Goal: Transaction & Acquisition: Purchase product/service

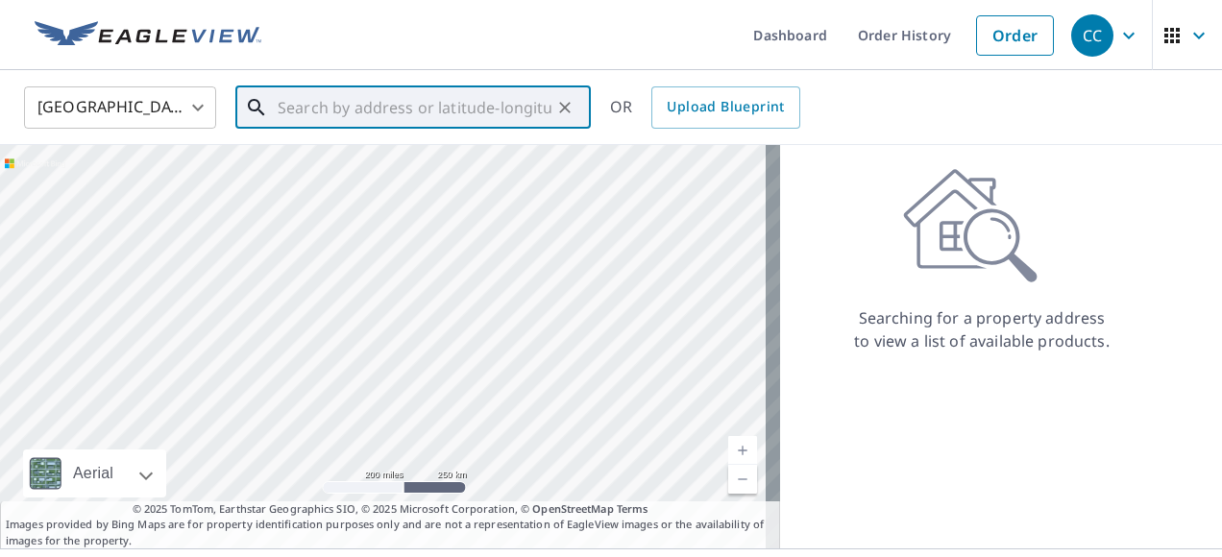
click at [357, 108] on input "text" at bounding box center [415, 108] width 274 height 54
paste input "[STREET_ADDRESS][PERSON_NAME]"
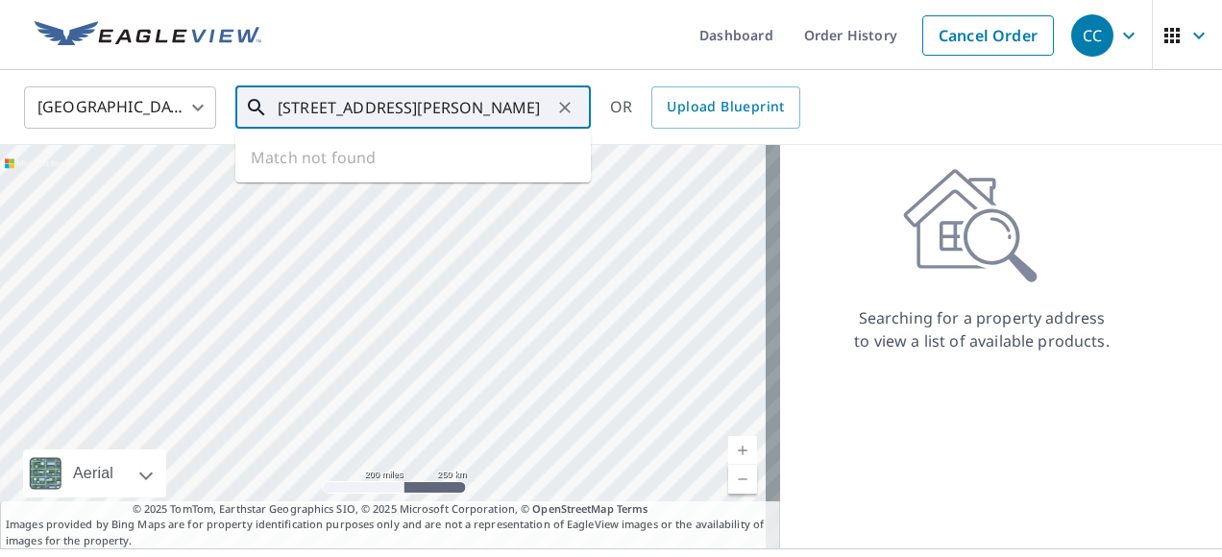
scroll to position [0, 35]
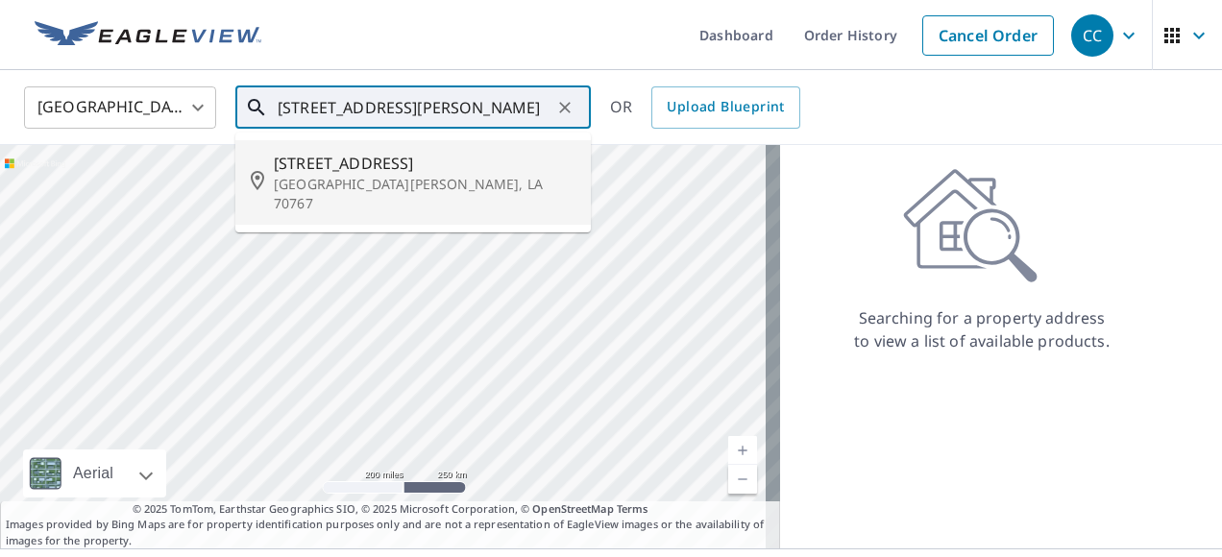
click at [383, 183] on p "[GEOGRAPHIC_DATA][PERSON_NAME], LA 70767" at bounding box center [425, 194] width 302 height 38
type input "[STREET_ADDRESS][PERSON_NAME]"
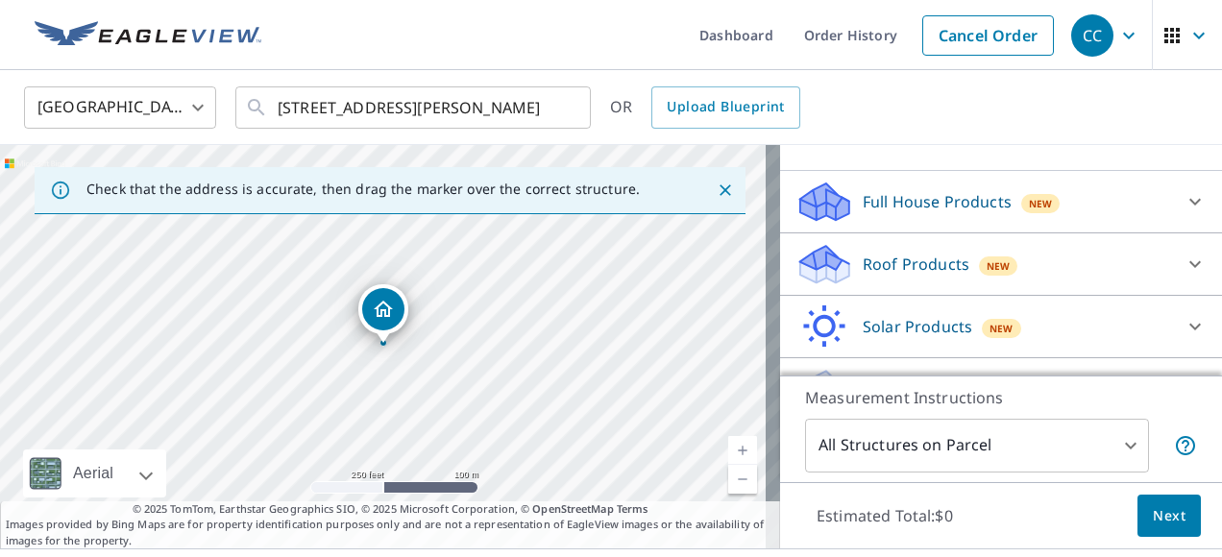
scroll to position [192, 0]
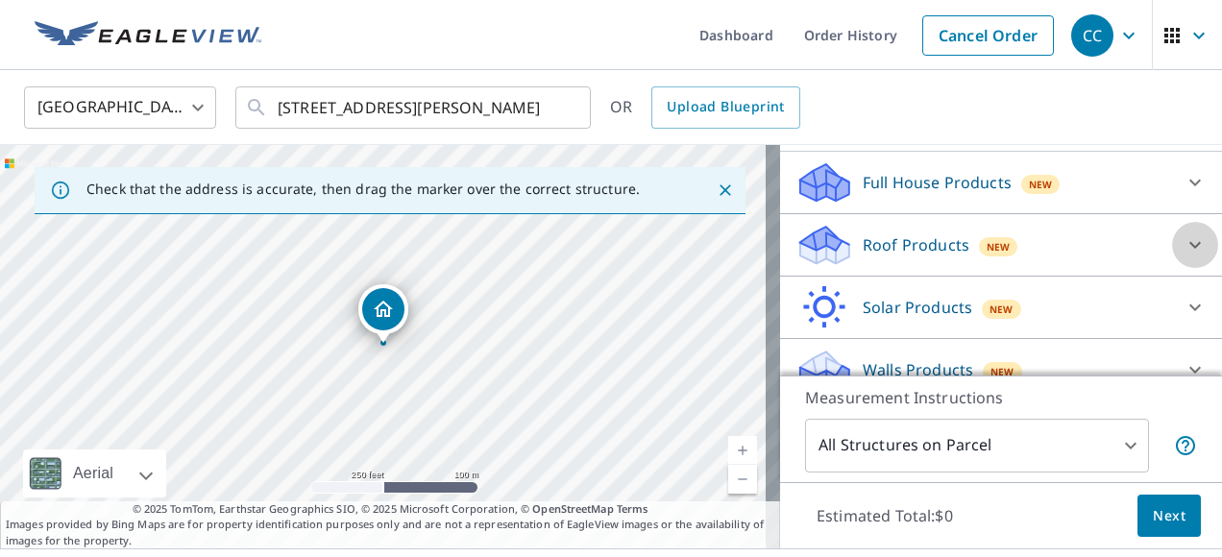
click at [1190, 244] on icon at bounding box center [1196, 245] width 12 height 7
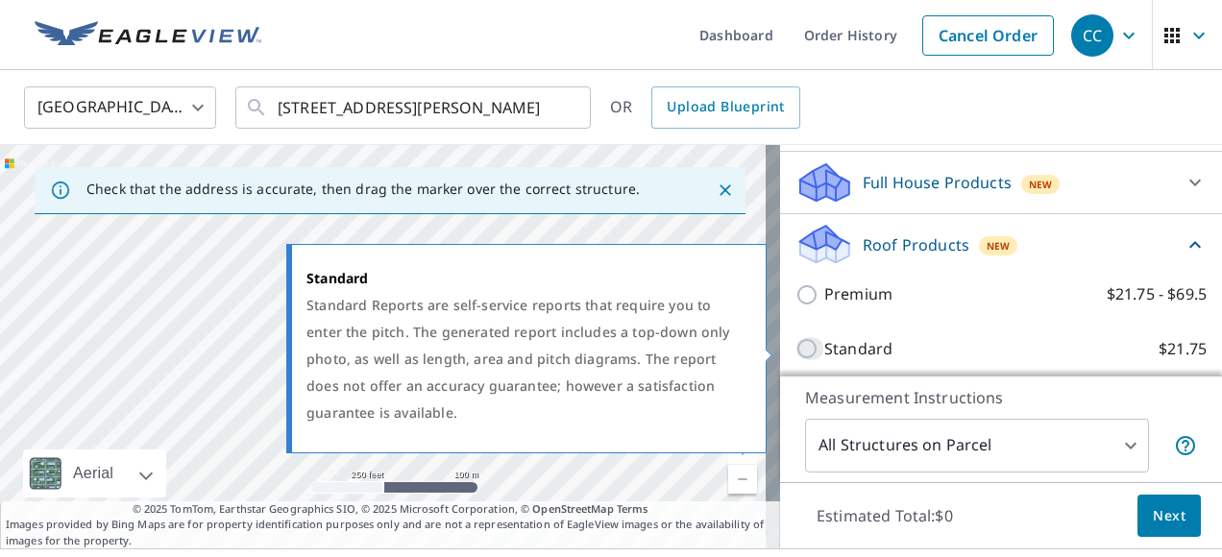
click at [799, 346] on input "Standard $21.75" at bounding box center [810, 348] width 29 height 23
checkbox input "true"
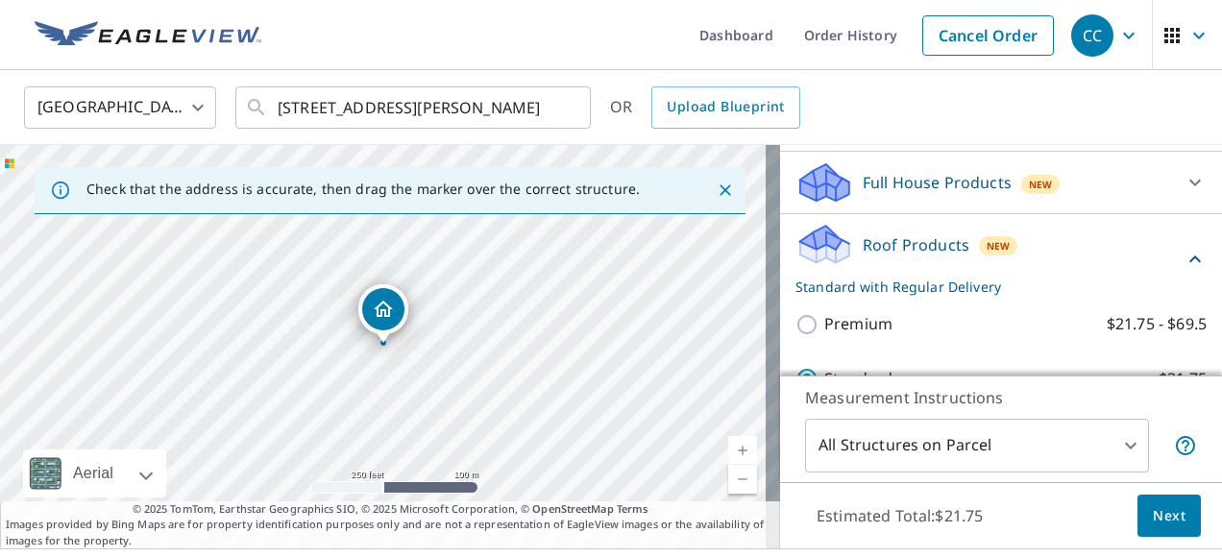
click at [1153, 507] on span "Next" at bounding box center [1169, 517] width 33 height 24
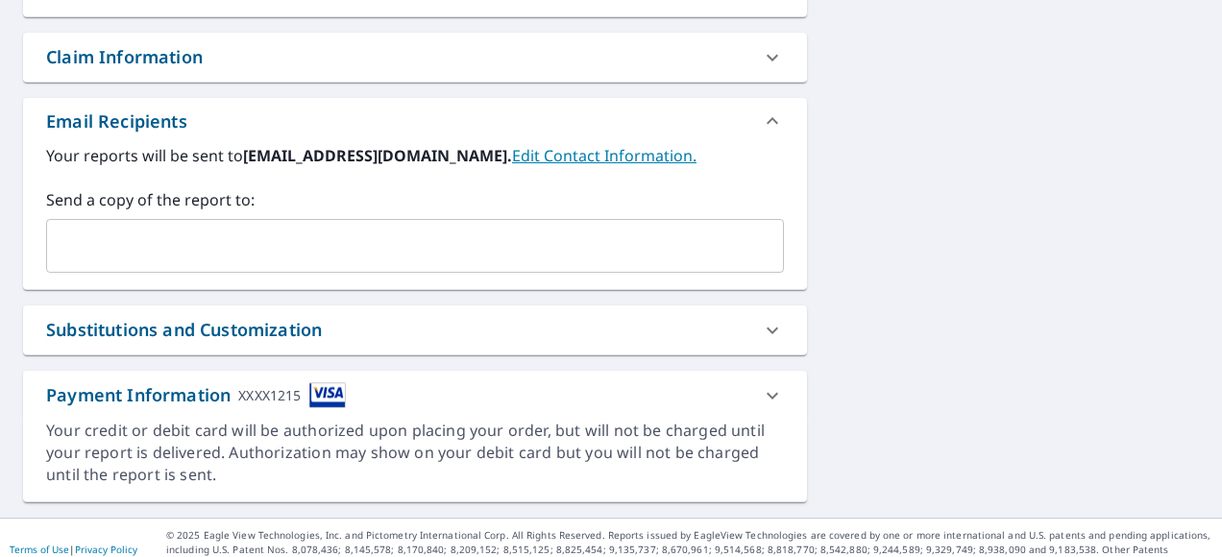
scroll to position [672, 0]
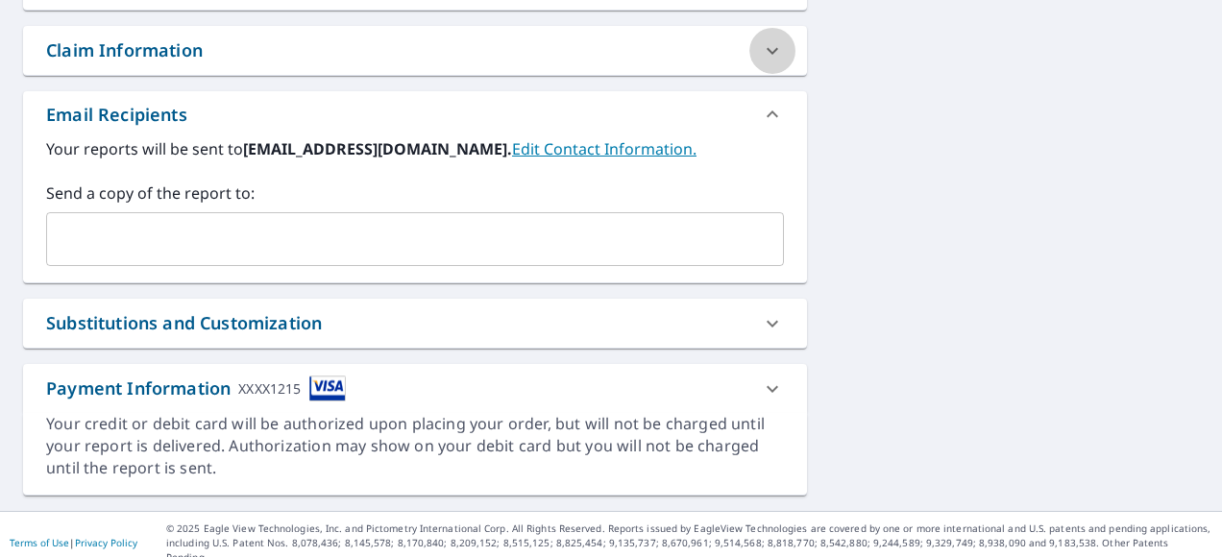
click at [767, 52] on icon at bounding box center [773, 50] width 12 height 7
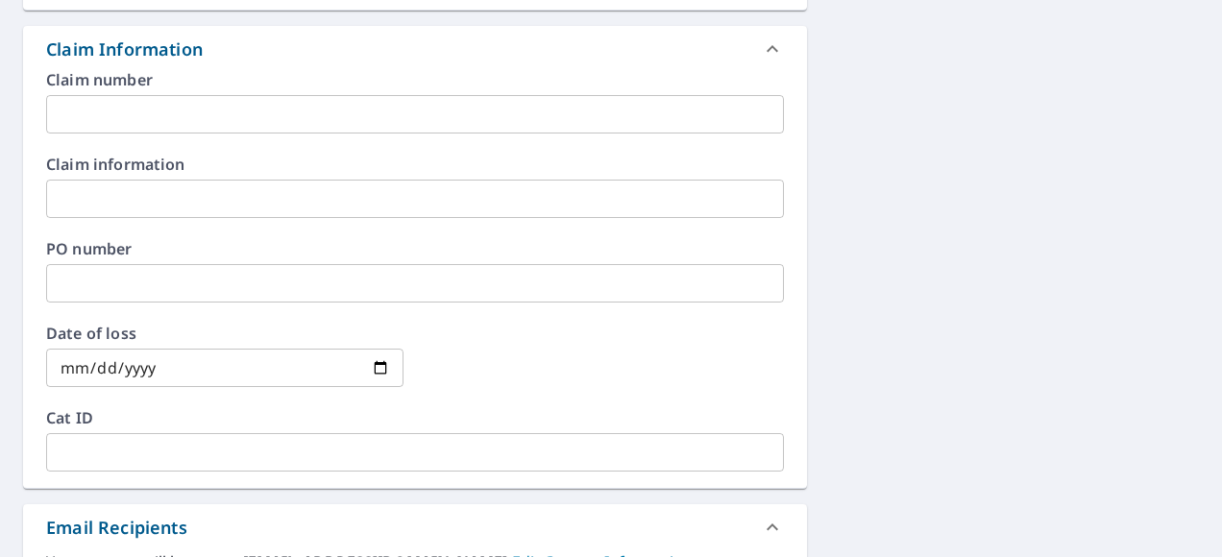
click at [146, 111] on input "text" at bounding box center [415, 114] width 738 height 38
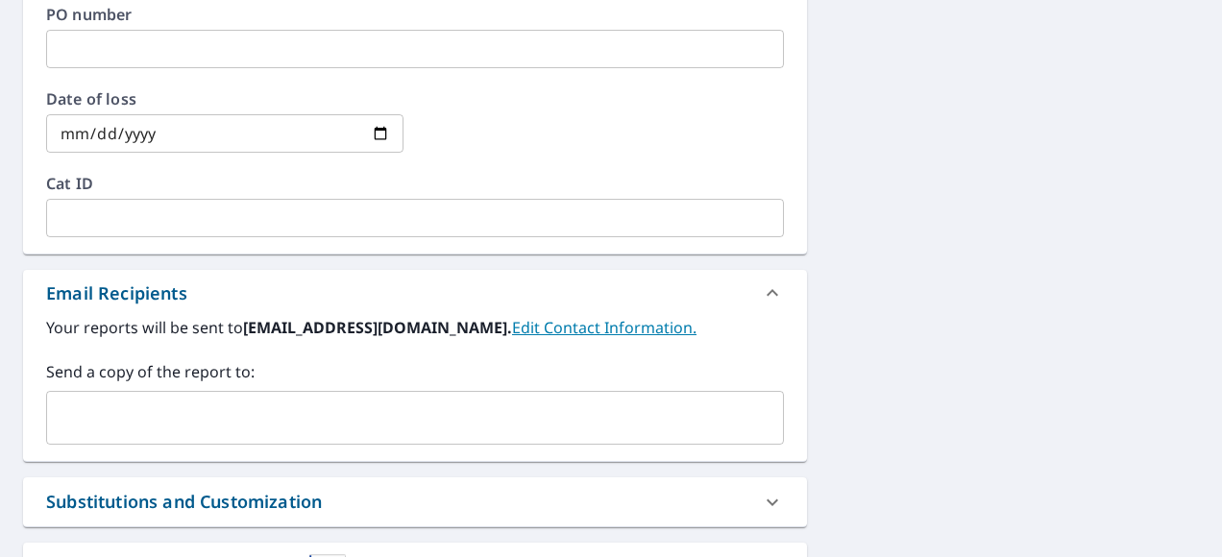
scroll to position [960, 0]
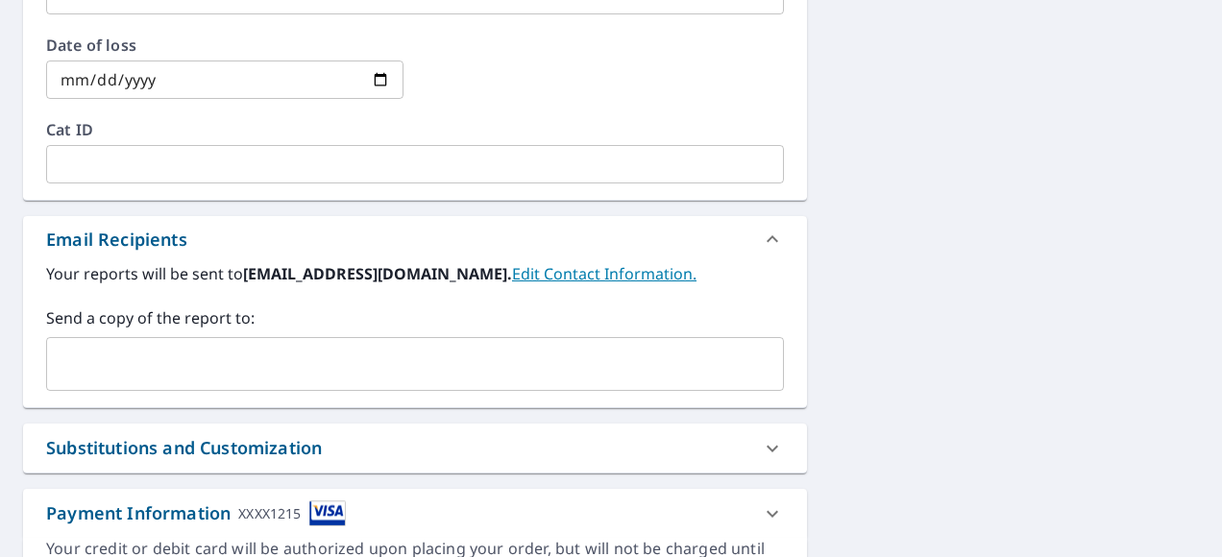
type input "8159437"
click at [150, 356] on input "text" at bounding box center [401, 364] width 692 height 37
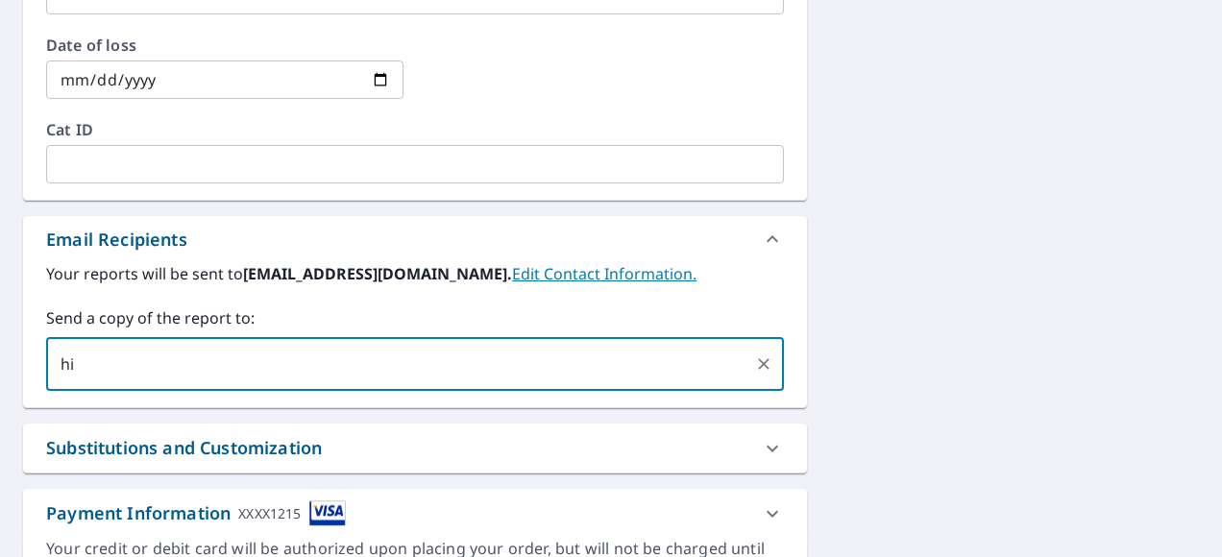
type input "h"
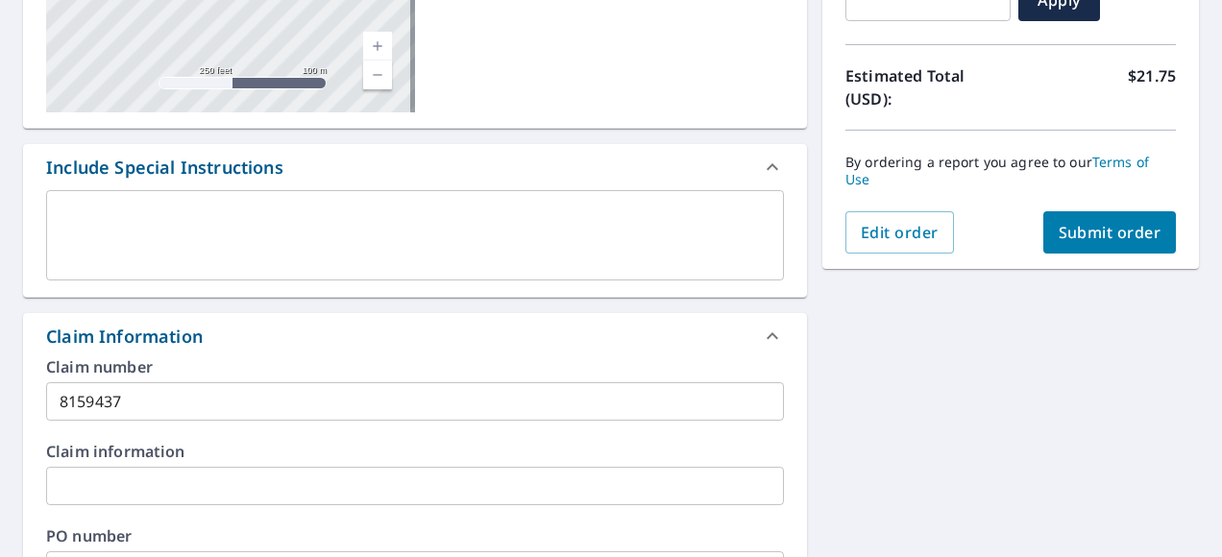
scroll to position [383, 0]
type input "[EMAIL_ADDRESS][DOMAIN_NAME]"
click at [1113, 225] on span "Submit order" at bounding box center [1110, 233] width 103 height 21
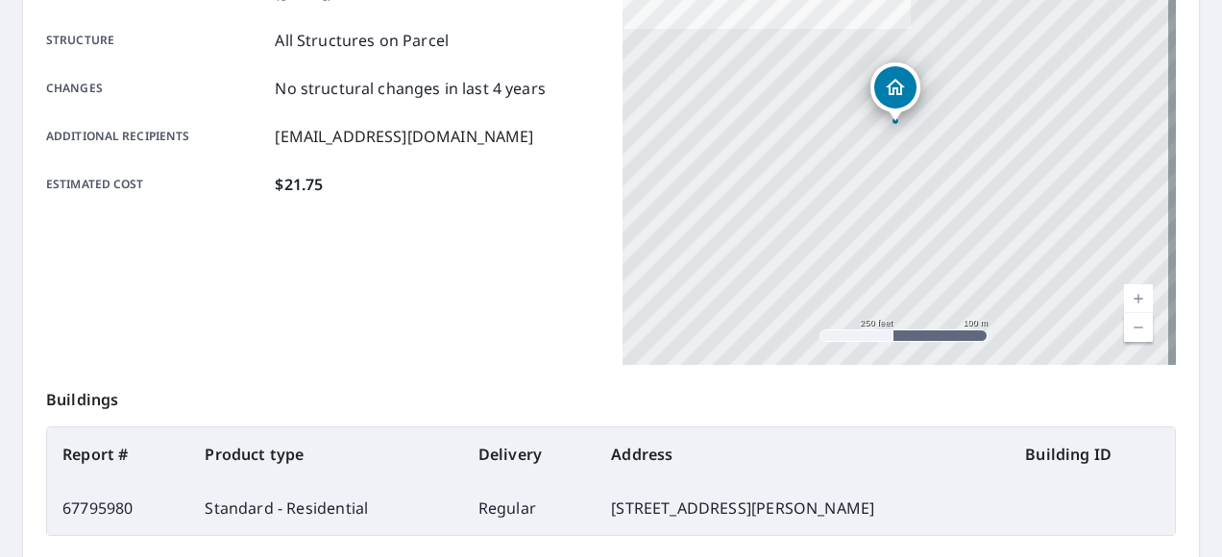
scroll to position [95, 0]
